Goal: Navigation & Orientation: Understand site structure

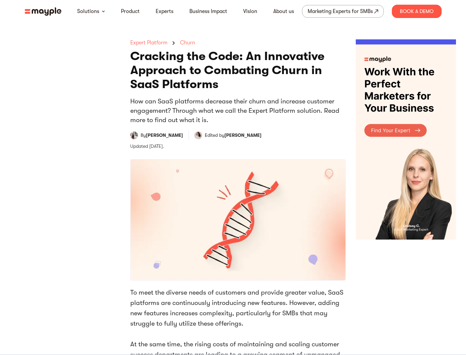
click at [45, 12] on img at bounding box center [43, 11] width 37 height 8
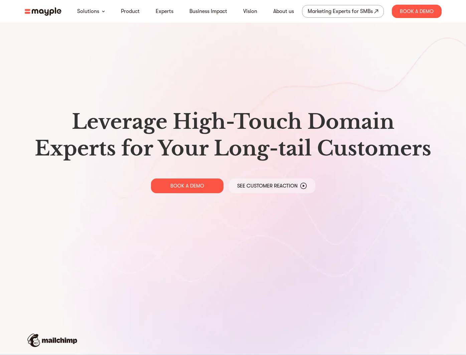
click at [156, 150] on h1 "Leverage High-Touch Domain Experts for Your Long-tail Customers" at bounding box center [233, 135] width 406 height 53
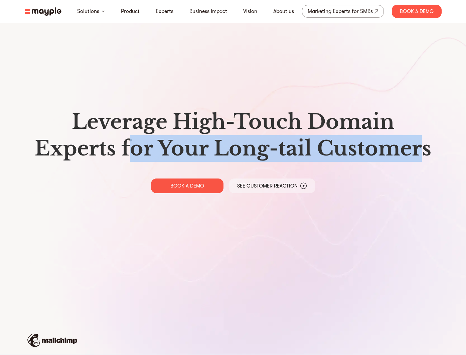
drag, startPoint x: 134, startPoint y: 149, endPoint x: 420, endPoint y: 149, distance: 286.0
click at [420, 149] on h1 "Leverage High-Touch Domain Experts for Your Long-tail Customers" at bounding box center [233, 135] width 406 height 53
click at [215, 151] on h1 "Leverage High-Touch Domain Experts for Your Long-tail Customers" at bounding box center [233, 135] width 406 height 53
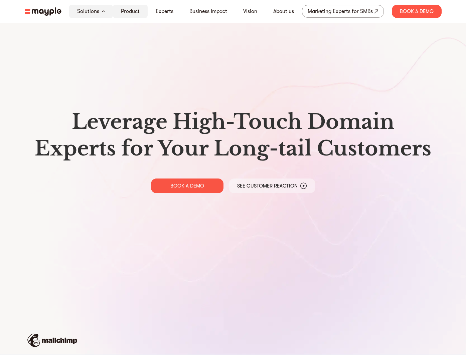
click at [130, 15] on link "Product" at bounding box center [130, 11] width 19 height 8
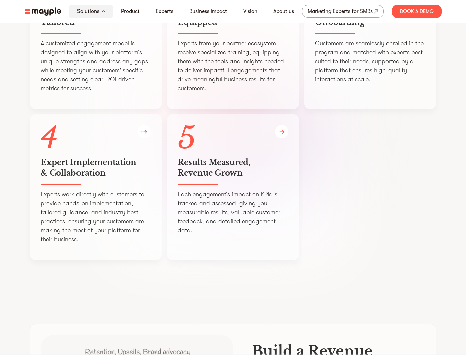
scroll to position [1236, 0]
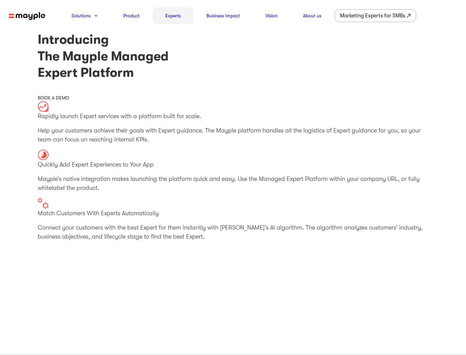
drag, startPoint x: 170, startPoint y: 17, endPoint x: 174, endPoint y: 23, distance: 7.5
click at [170, 17] on link "Experts" at bounding box center [172, 16] width 15 height 8
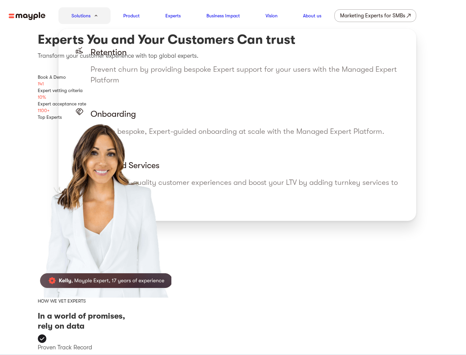
click at [94, 18] on div "Solutions" at bounding box center [84, 15] width 52 height 17
